Goal: Check status: Check status

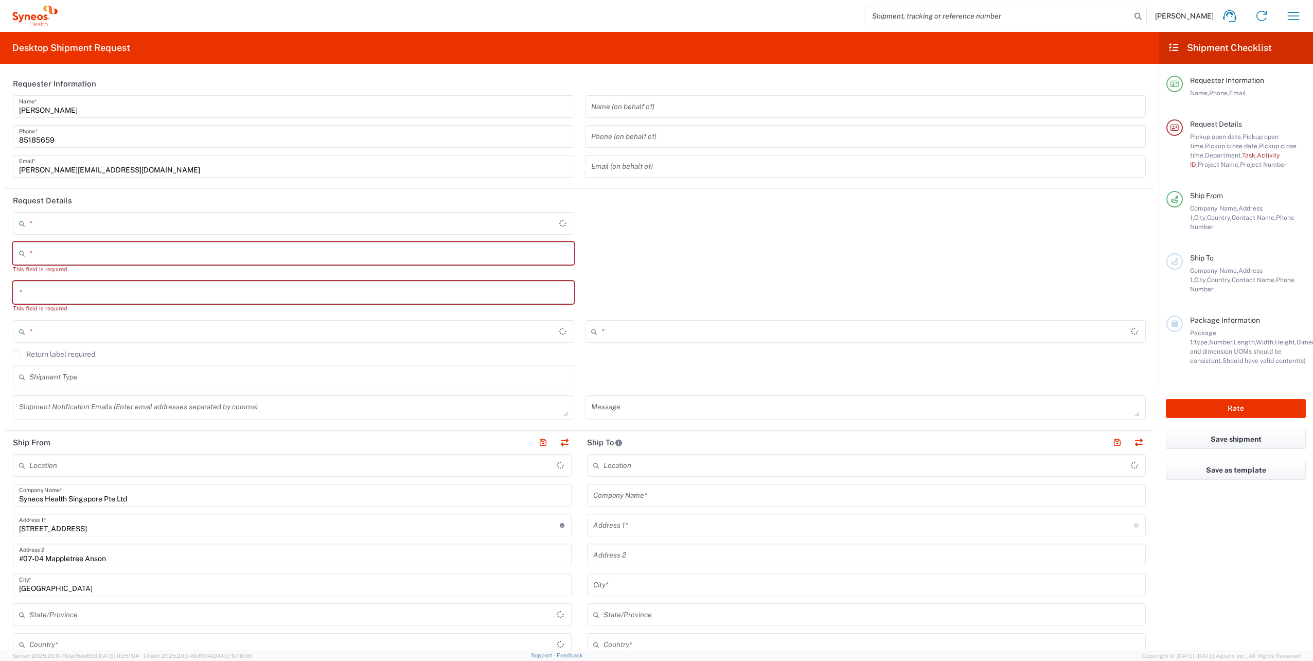
type input "4510"
type input "[GEOGRAPHIC_DATA]"
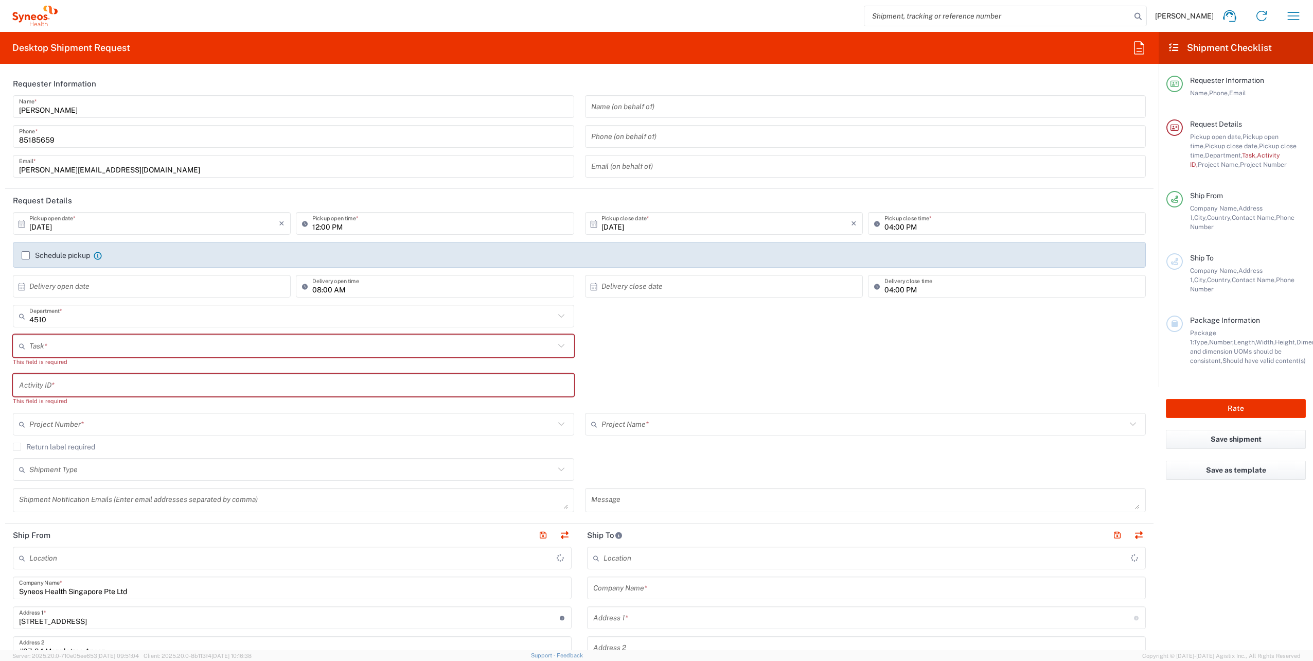
type input "Syneos Health Singapore PteLtd"
click at [1283, 20] on button "button" at bounding box center [1293, 16] width 25 height 25
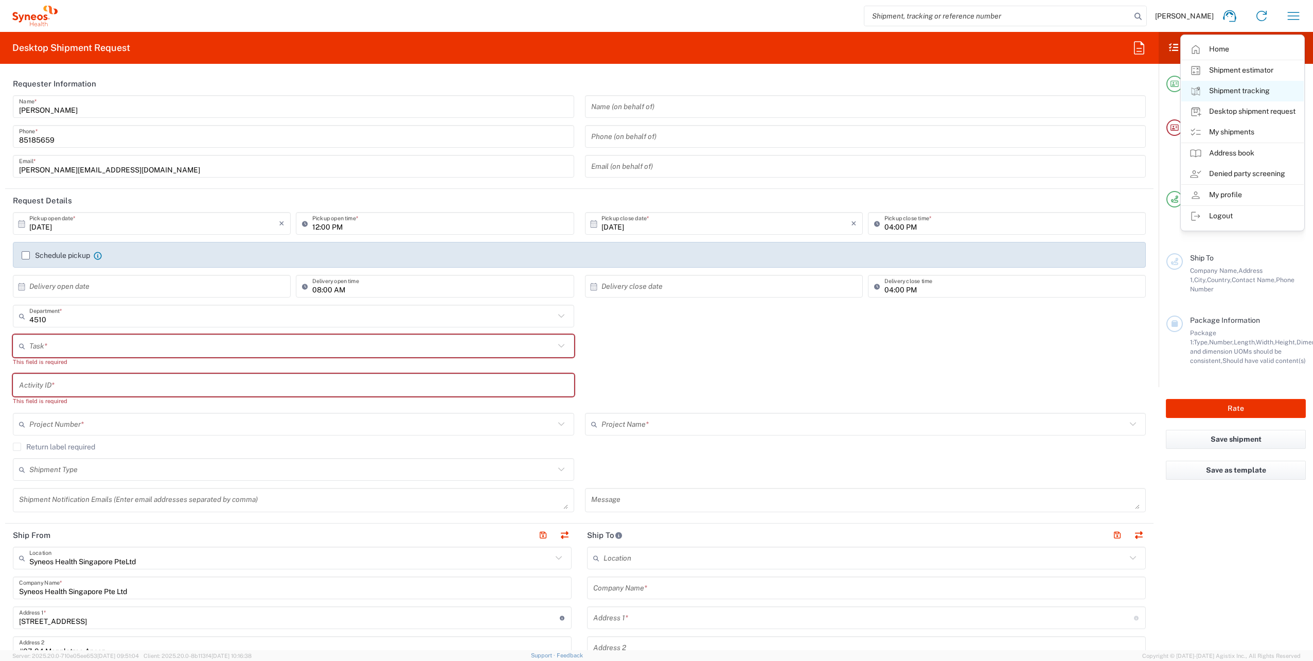
click at [1248, 93] on link "Shipment tracking" at bounding box center [1242, 91] width 122 height 21
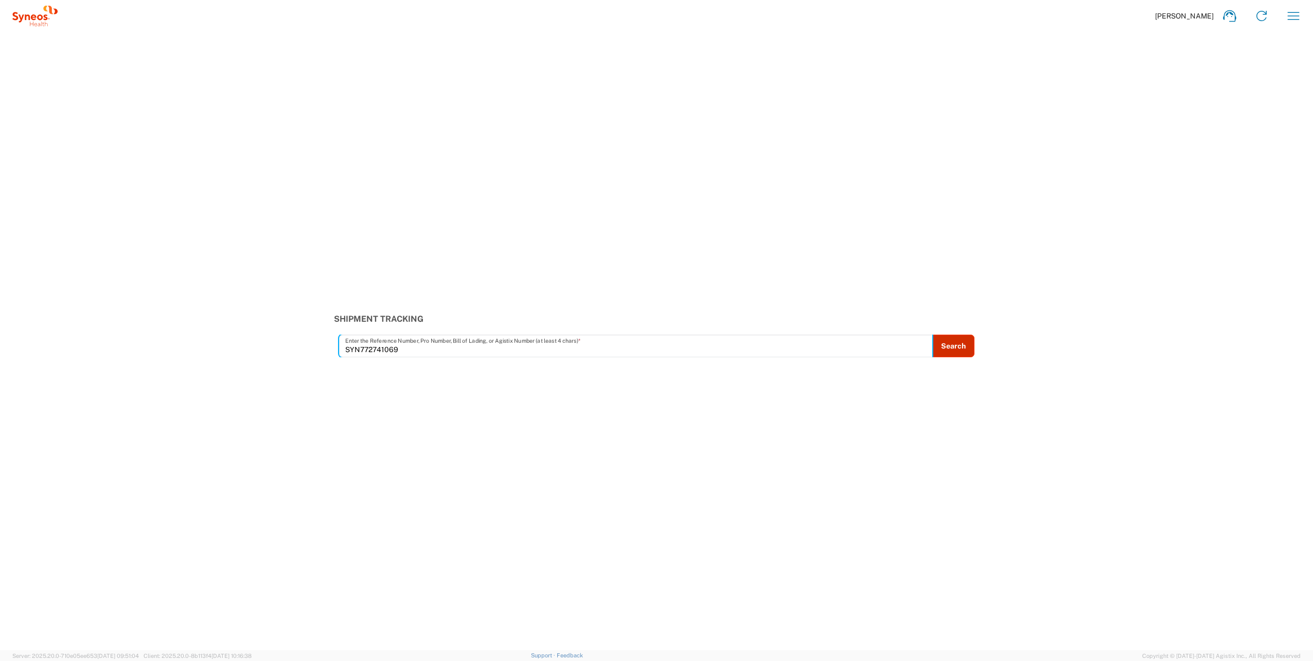
type input "SYN772741069"
click at [951, 346] on button "Search" at bounding box center [953, 345] width 42 height 23
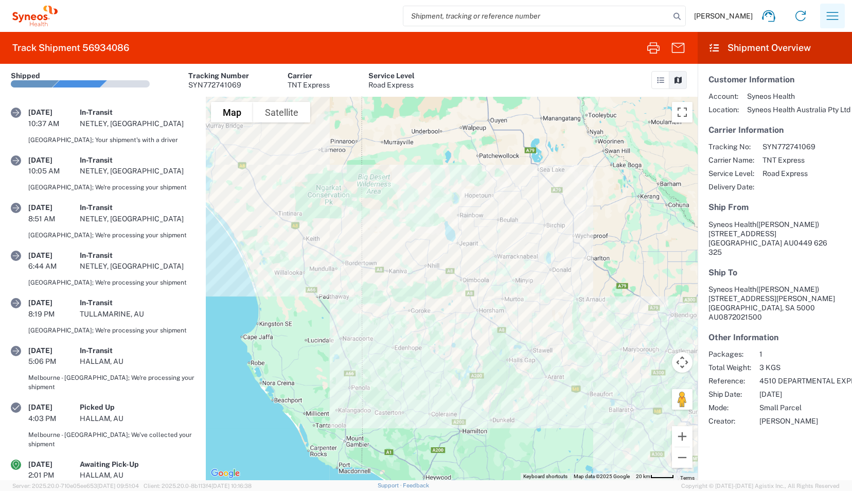
click at [836, 13] on icon "button" at bounding box center [832, 16] width 16 height 16
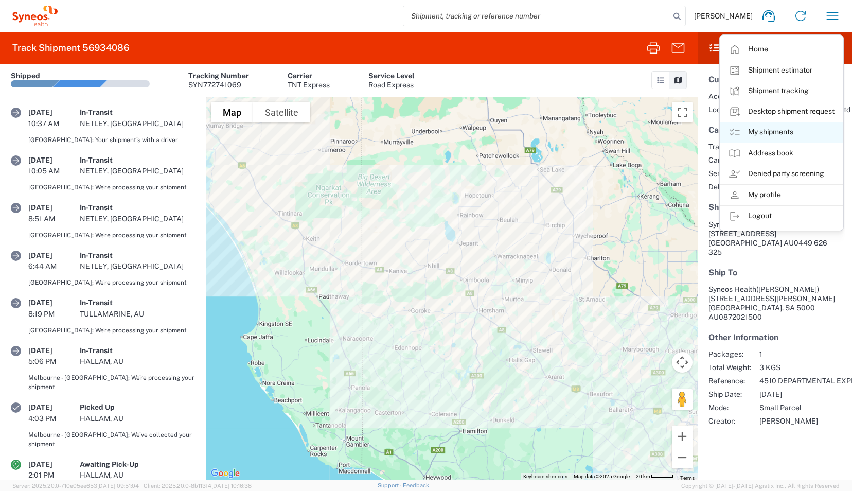
click at [776, 139] on link "My shipments" at bounding box center [781, 132] width 122 height 21
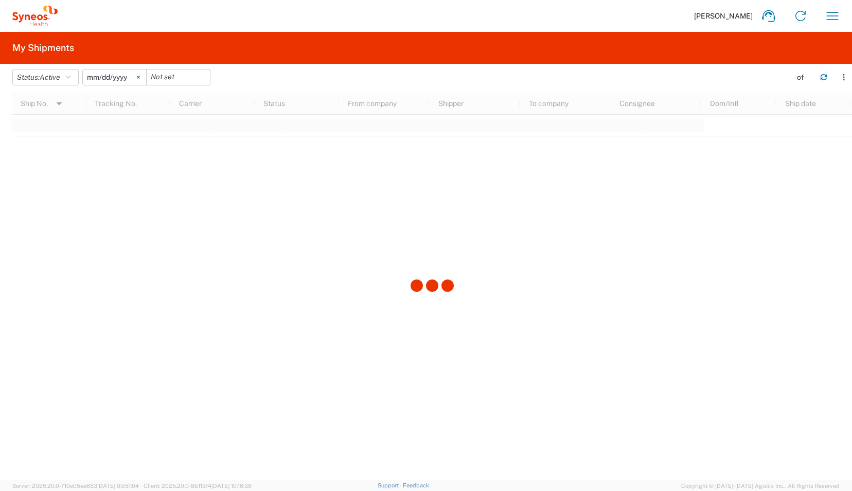
click at [140, 78] on icon at bounding box center [138, 77] width 3 height 3
click at [71, 76] on icon "button" at bounding box center [68, 77] width 5 height 7
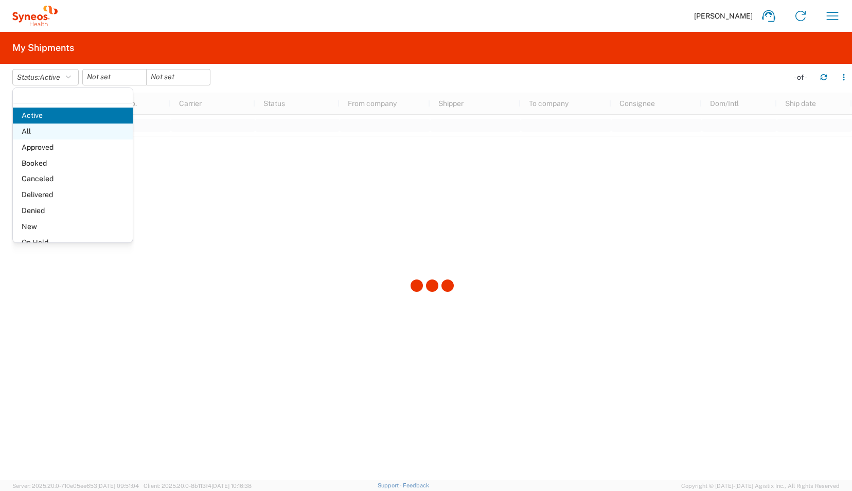
click at [37, 131] on span "All" at bounding box center [73, 131] width 120 height 16
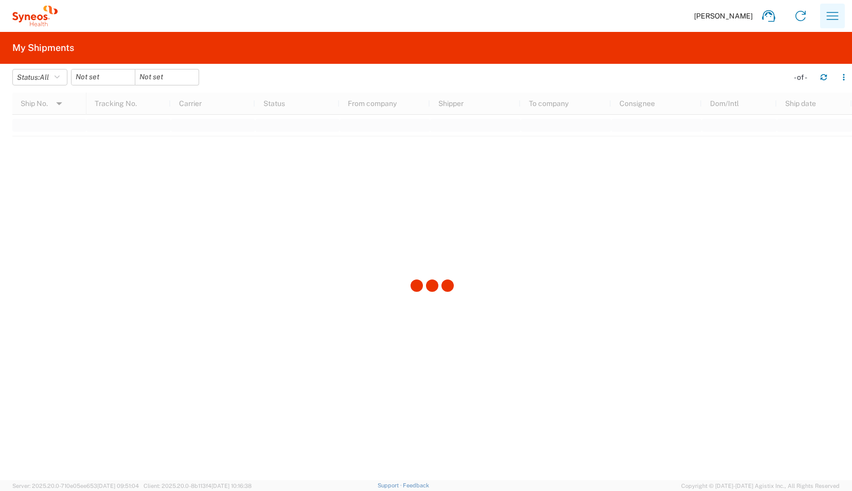
click at [834, 13] on icon "button" at bounding box center [832, 16] width 16 height 16
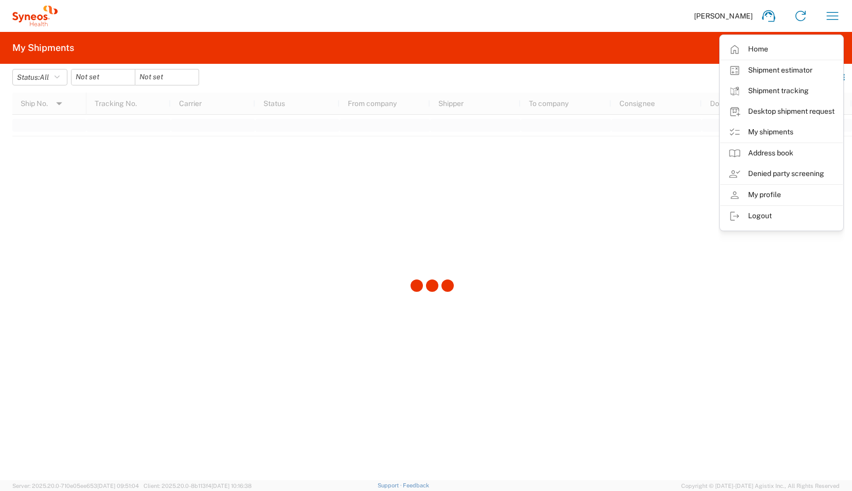
click at [386, 28] on div "[PERSON_NAME] Home Shipment estimator Shipment tracking Desktop shipment reques…" at bounding box center [453, 16] width 791 height 25
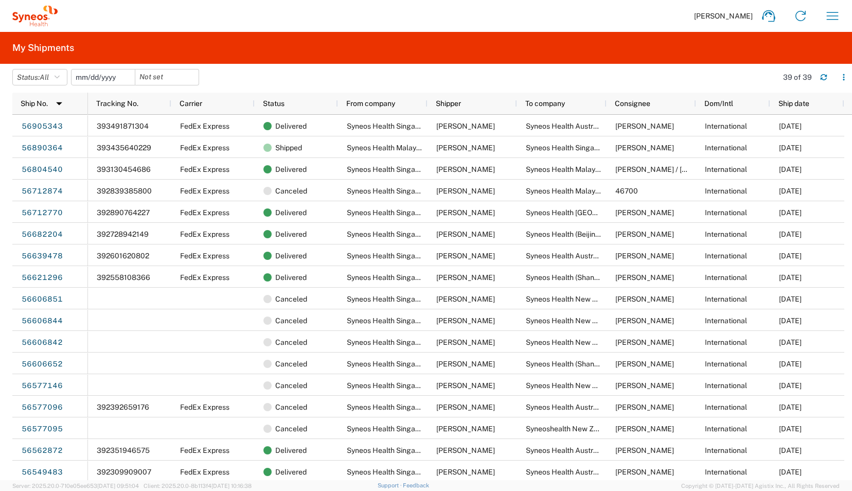
click at [102, 77] on input "date" at bounding box center [103, 76] width 63 height 15
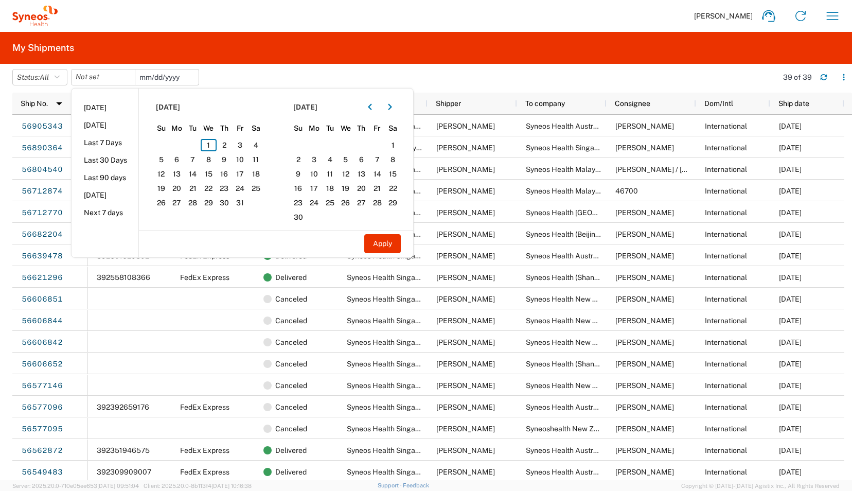
click at [164, 76] on input "date" at bounding box center [166, 76] width 63 height 15
click at [835, 14] on icon "button" at bounding box center [832, 16] width 16 height 16
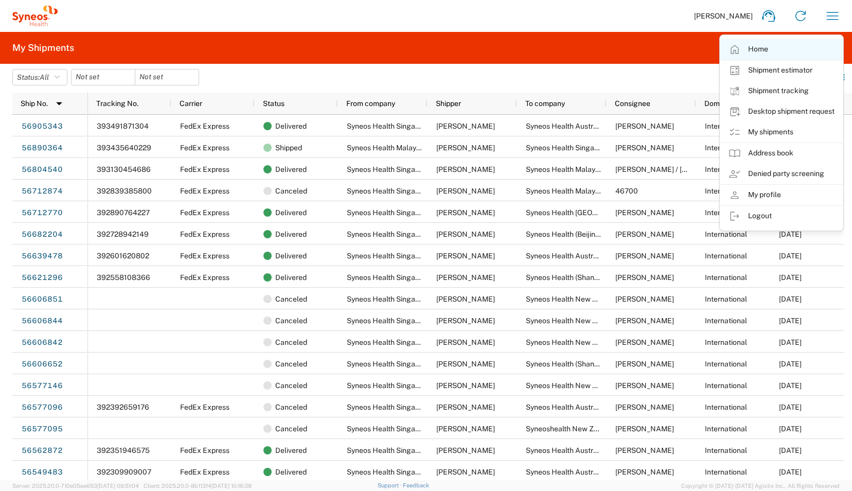
click at [785, 51] on link "Home" at bounding box center [781, 49] width 122 height 21
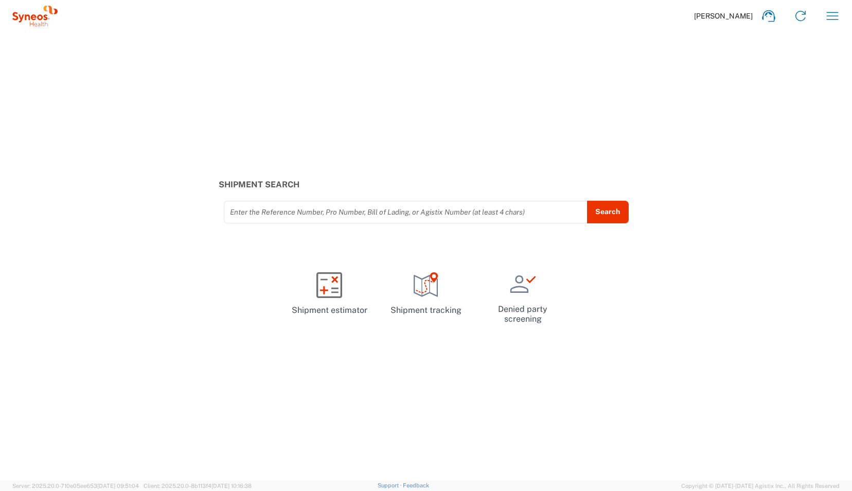
click at [816, 112] on div "Shipment Search Enter the Reference Number, Pro Number, Bill of Lading, or Agis…" at bounding box center [426, 256] width 852 height 448
click at [501, 213] on input "text" at bounding box center [405, 212] width 351 height 18
paste input "53646273"
type input "53646273"
click at [609, 219] on button "Search" at bounding box center [607, 212] width 42 height 23
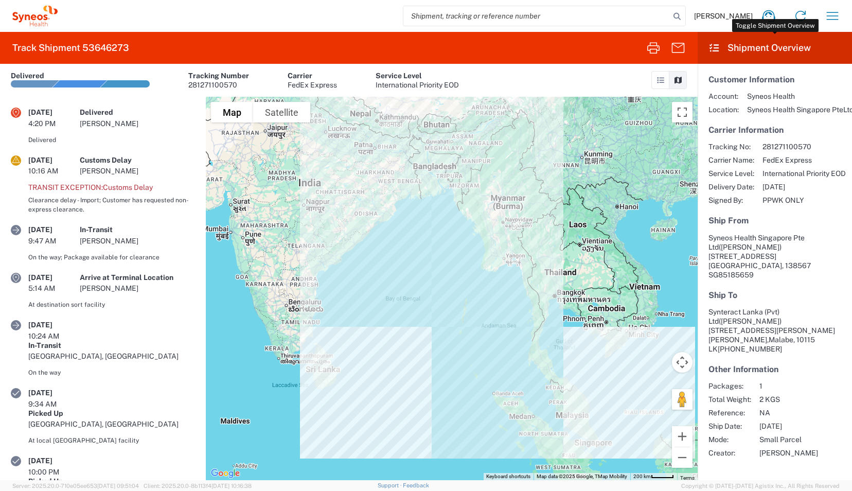
click at [719, 49] on icon at bounding box center [714, 47] width 12 height 9
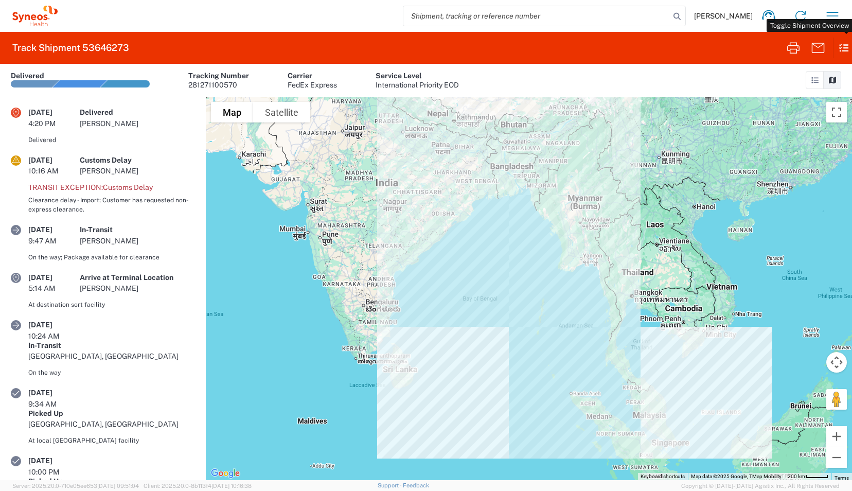
click at [841, 45] on icon at bounding box center [839, 48] width 12 height 20
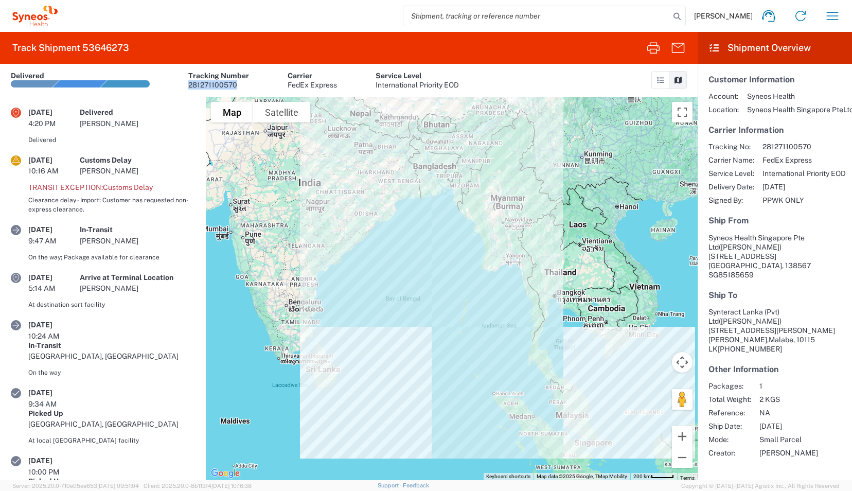
drag, startPoint x: 244, startPoint y: 86, endPoint x: 189, endPoint y: 87, distance: 54.5
click at [189, 87] on div "281271100570" at bounding box center [218, 84] width 61 height 9
click at [659, 81] on icon at bounding box center [660, 80] width 9 height 7
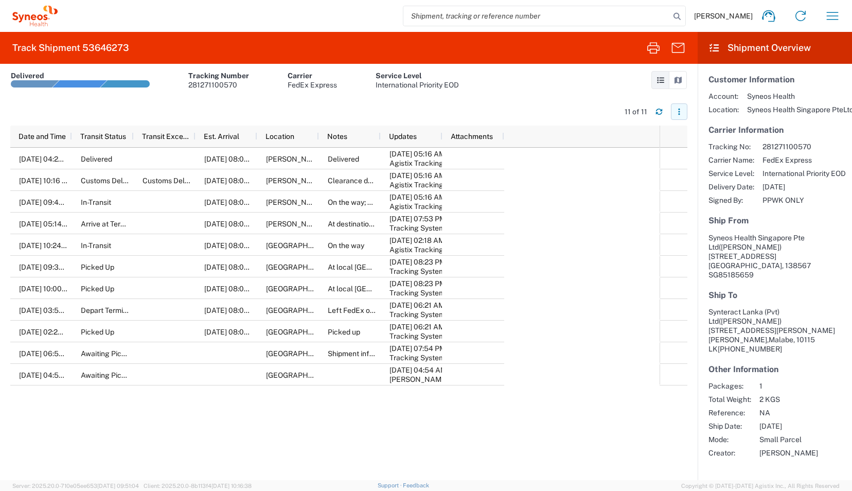
click at [683, 112] on button "button" at bounding box center [679, 111] width 16 height 16
drag, startPoint x: 240, startPoint y: 84, endPoint x: 182, endPoint y: 87, distance: 58.2
click at [182, 87] on article "Delivered Tracking Number 281271100570 Carrier FedEx Express Service Level Inte…" at bounding box center [235, 80] width 448 height 33
copy div "281271100570"
click at [522, 18] on input "search" at bounding box center [536, 16] width 266 height 20
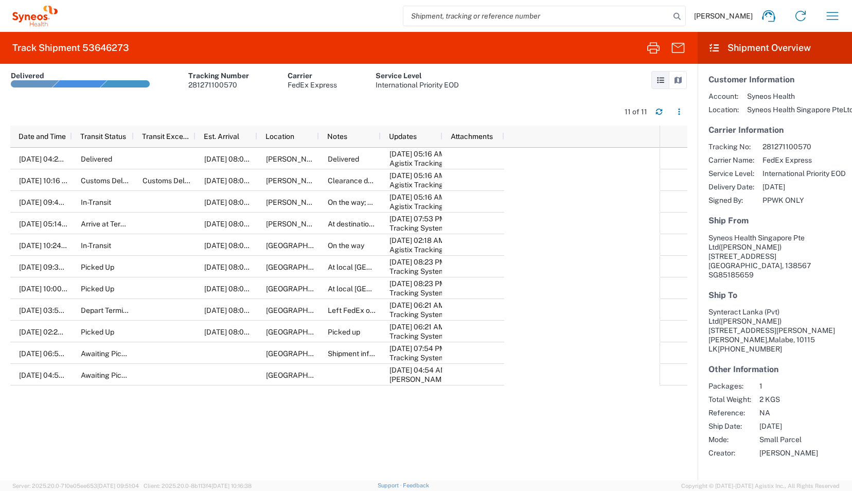
paste input "281271100570"
type input "281271100570"
click at [596, 13] on input "281271100570" at bounding box center [536, 16] width 266 height 20
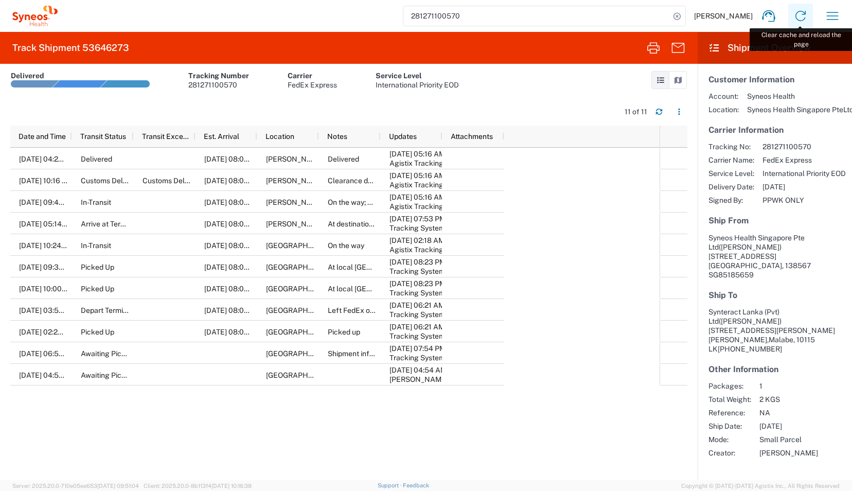
click at [806, 12] on icon at bounding box center [800, 16] width 16 height 16
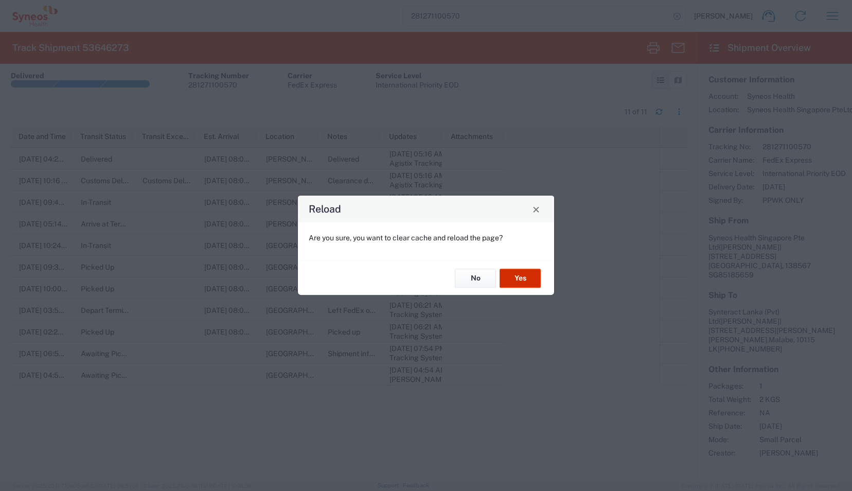
click at [526, 281] on button "Yes" at bounding box center [519, 278] width 41 height 19
